Goal: Submit feedback/report problem: Contribute content

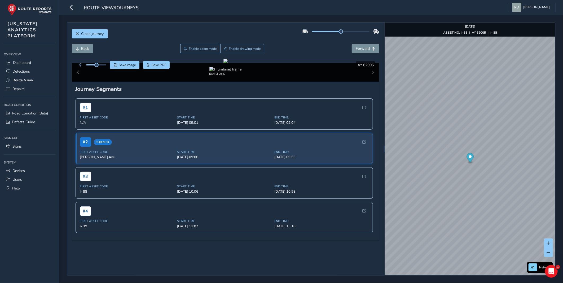
drag, startPoint x: 0, startPoint y: 0, endPoint x: 296, endPoint y: 39, distance: 298.4
click at [296, 39] on div "Close journey" at bounding box center [226, 35] width 308 height 17
click at [228, 63] on div at bounding box center [226, 61] width 4 height 4
click at [247, 50] on span "Enable drawing mode" at bounding box center [245, 49] width 32 height 4
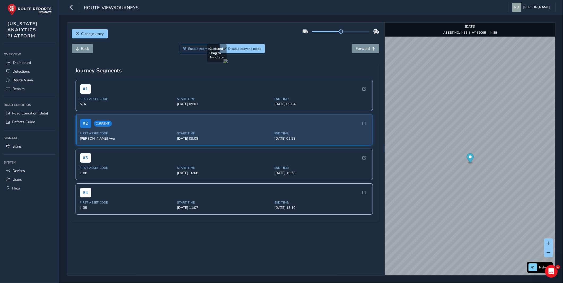
drag, startPoint x: 160, startPoint y: 204, endPoint x: 169, endPoint y: 194, distance: 13.5
click at [224, 63] on div at bounding box center [226, 61] width 4 height 4
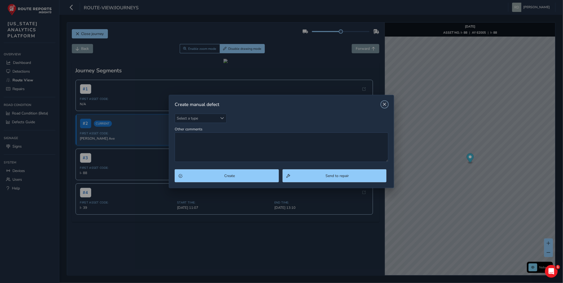
click at [386, 104] on span "Close" at bounding box center [385, 105] width 4 height 4
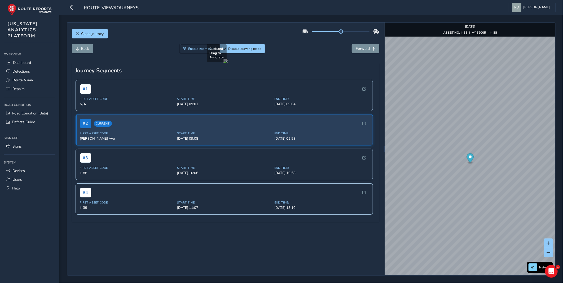
drag, startPoint x: 123, startPoint y: 193, endPoint x: 191, endPoint y: 225, distance: 75.2
click at [224, 63] on div at bounding box center [226, 61] width 4 height 4
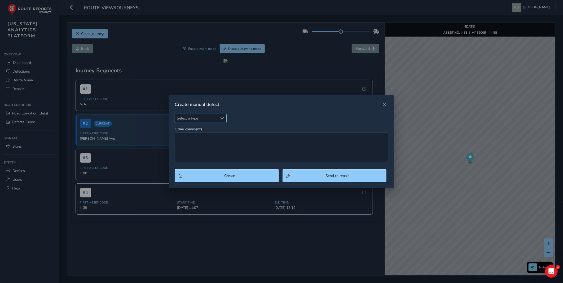
click at [206, 122] on span "Select a type" at bounding box center [196, 118] width 43 height 9
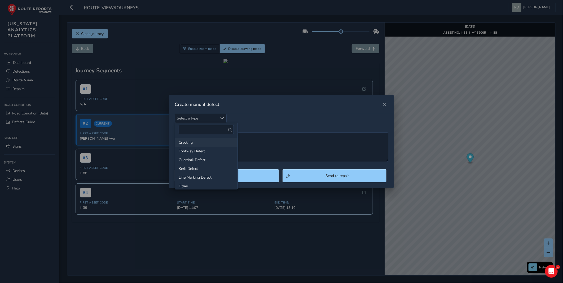
click at [196, 143] on li "Cracking" at bounding box center [206, 142] width 63 height 9
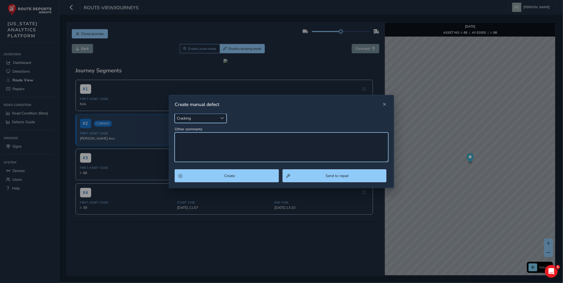
click at [197, 144] on textarea "Other comments" at bounding box center [282, 147] width 214 height 29
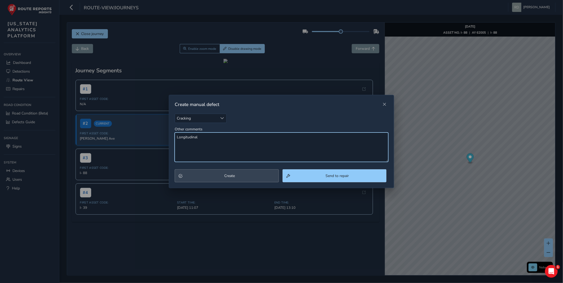
type textarea "Longitudinal"
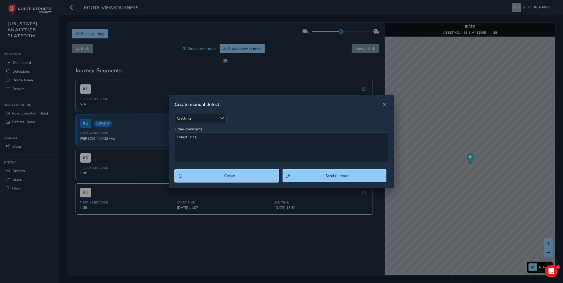
click at [232, 180] on button "Create" at bounding box center [227, 176] width 104 height 13
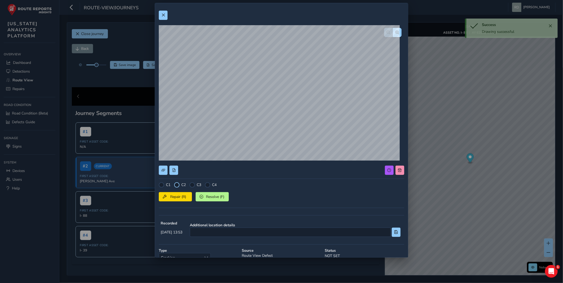
click at [176, 186] on div at bounding box center [176, 185] width 5 height 5
click at [176, 199] on span "Repair (R)" at bounding box center [178, 196] width 20 height 5
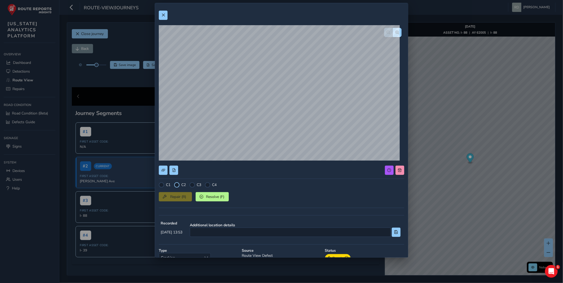
click at [178, 185] on div at bounding box center [176, 185] width 5 height 5
click at [177, 184] on div at bounding box center [176, 185] width 5 height 5
click at [158, 17] on div "C1 C2 C3 C4 Repair (R) Resolve (F) Recorded [DATE] 13:53 Additional location de…" at bounding box center [281, 161] width 253 height 316
click at [162, 15] on span at bounding box center [164, 15] width 4 height 4
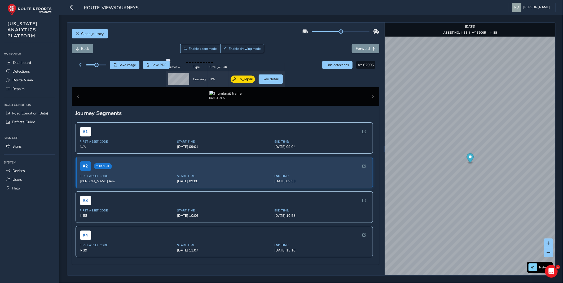
click at [255, 33] on div "Close journey" at bounding box center [226, 35] width 308 height 17
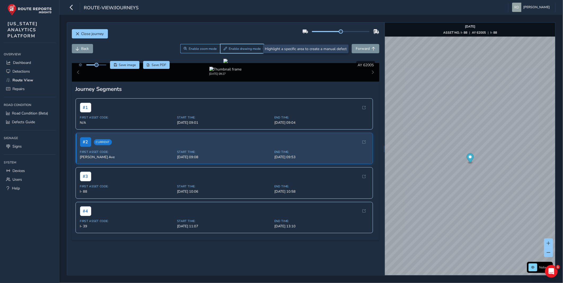
drag, startPoint x: 226, startPoint y: 45, endPoint x: 226, endPoint y: 54, distance: 8.8
click at [226, 45] on button "Enable drawing mode" at bounding box center [242, 48] width 44 height 9
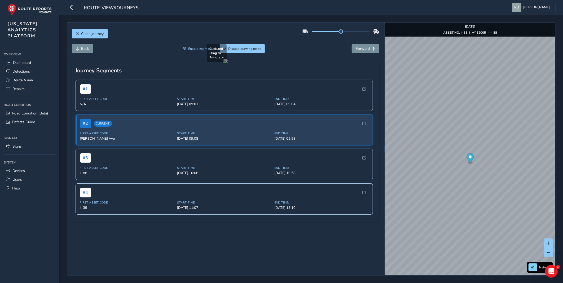
drag, startPoint x: 218, startPoint y: 195, endPoint x: 310, endPoint y: 222, distance: 96.5
click at [228, 63] on div at bounding box center [226, 61] width 4 height 4
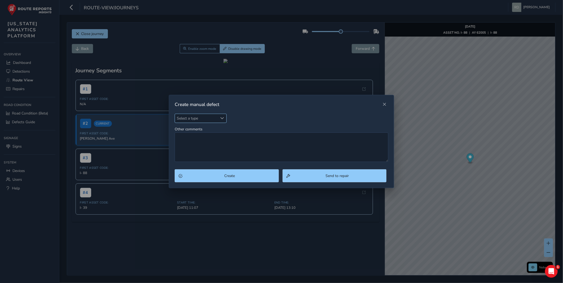
click at [184, 116] on span "Select a type" at bounding box center [196, 118] width 43 height 9
type input "po"
click at [188, 154] on li "Pothole" at bounding box center [206, 151] width 63 height 9
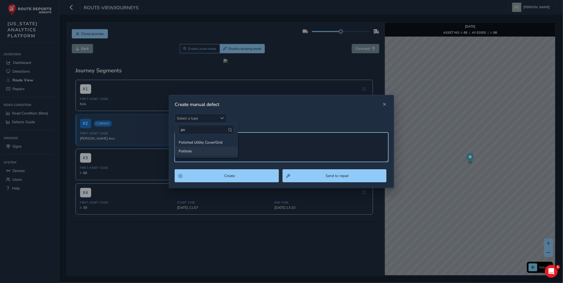
click at [190, 152] on textarea "Other comments" at bounding box center [282, 147] width 214 height 29
type textarea "Bridge Joint Spalling"
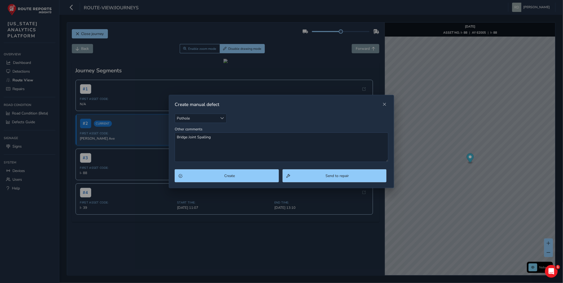
click at [214, 184] on div "Create Send to repair" at bounding box center [281, 179] width 225 height 19
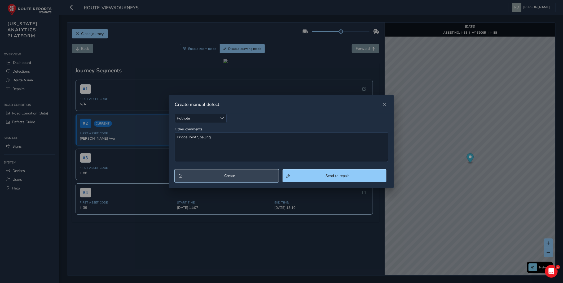
click at [215, 181] on button "Create" at bounding box center [227, 176] width 104 height 13
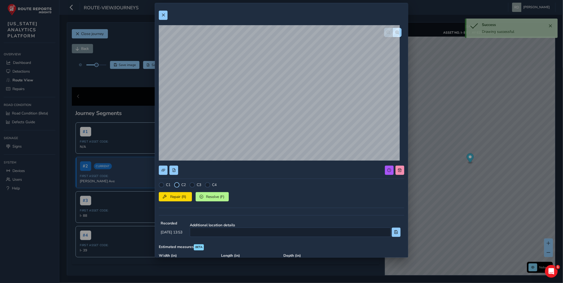
click at [178, 186] on div at bounding box center [176, 185] width 5 height 5
click at [176, 197] on span "Repair (R)" at bounding box center [178, 196] width 20 height 5
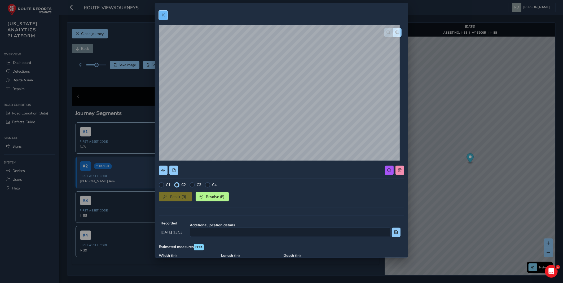
click at [168, 18] on button at bounding box center [163, 15] width 9 height 9
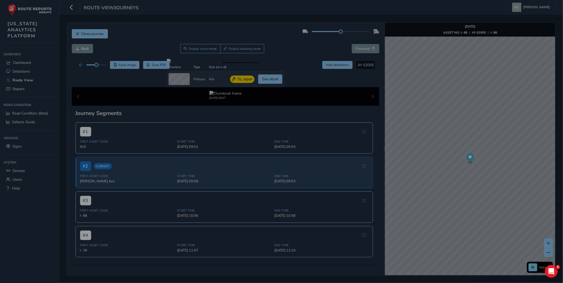
click at [233, 20] on div "Close journey Back Enable zoom mode Enable drawing mode Forward Click and Drag …" at bounding box center [311, 149] width 504 height 268
